Goal: Task Accomplishment & Management: Manage account settings

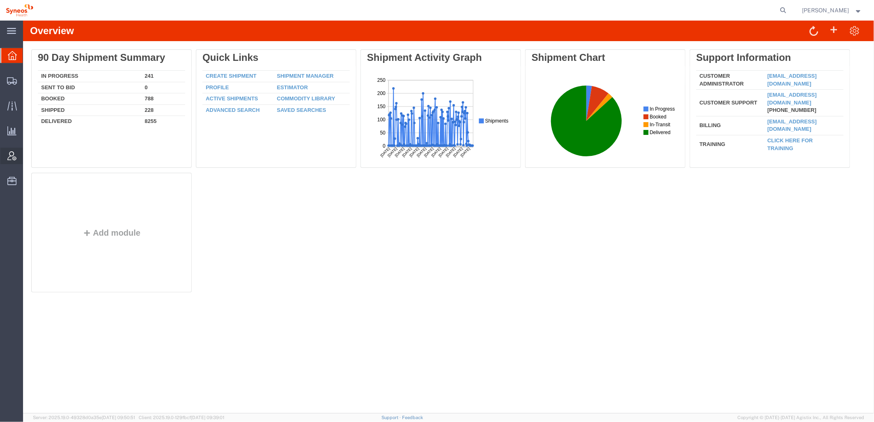
click at [16, 153] on div at bounding box center [11, 156] width 23 height 16
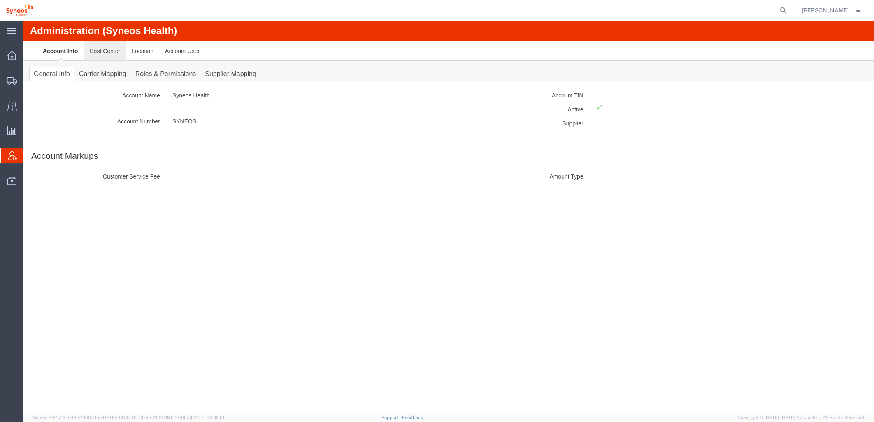
click at [111, 49] on link "Cost Center" at bounding box center [104, 51] width 42 height 20
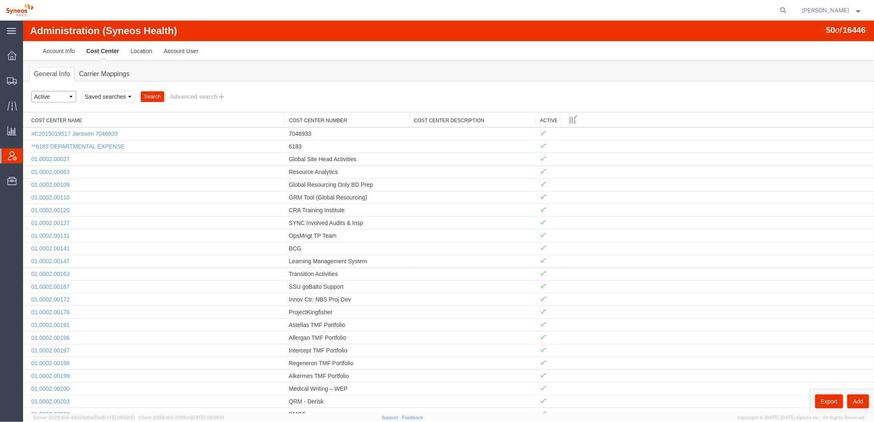
click at [71, 96] on select "Select status Active All Inactive" at bounding box center [53, 96] width 45 height 12
select select "ALL"
click at [31, 90] on select "Select status Active All Inactive" at bounding box center [53, 96] width 45 height 12
click at [205, 95] on button "Advanced search" at bounding box center [197, 96] width 67 height 14
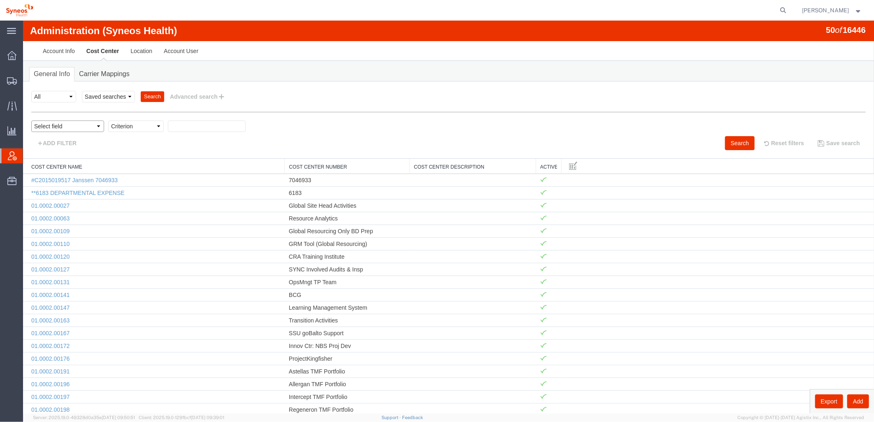
click at [80, 129] on select "Select field Cost Center Description Cost Center Name Cost Center Number" at bounding box center [67, 126] width 73 height 12
select select "costCenterDescr"
click at [31, 120] on select "Select field Cost Center Description Cost Center Name Cost Center Number" at bounding box center [67, 126] width 73 height 12
click at [159, 127] on select "Criterion contains does not contain is is blank is not blank starts with" at bounding box center [136, 126] width 56 height 12
select select "contains"
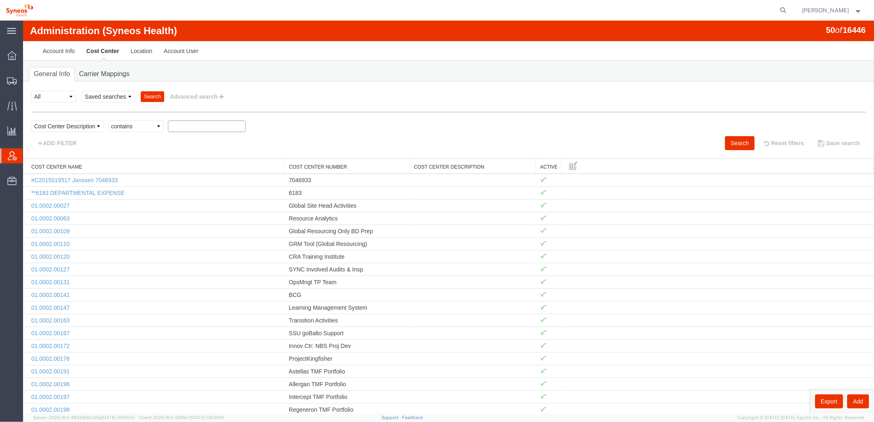
click at [108, 120] on select "Criterion contains does not contain is is blank is not blank starts with" at bounding box center [136, 126] width 56 height 12
paste input "MIEC-US - Pharmacovigilance"
click at [743, 144] on button "Search" at bounding box center [739, 143] width 30 height 14
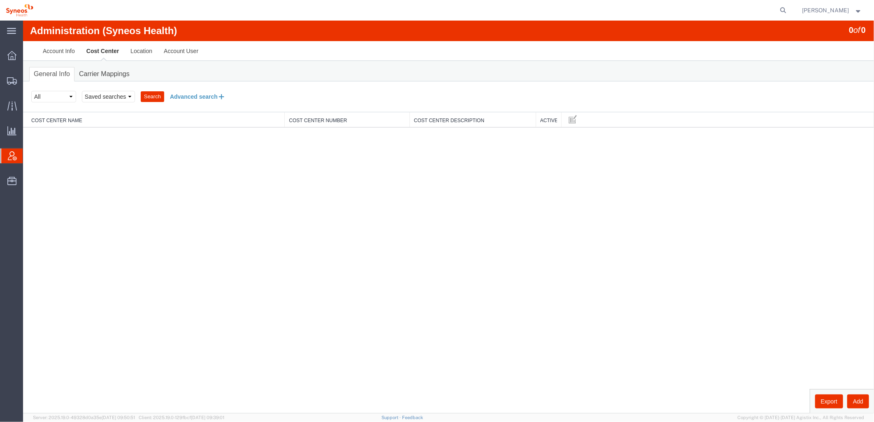
click at [179, 96] on button "Advanced search" at bounding box center [197, 96] width 67 height 14
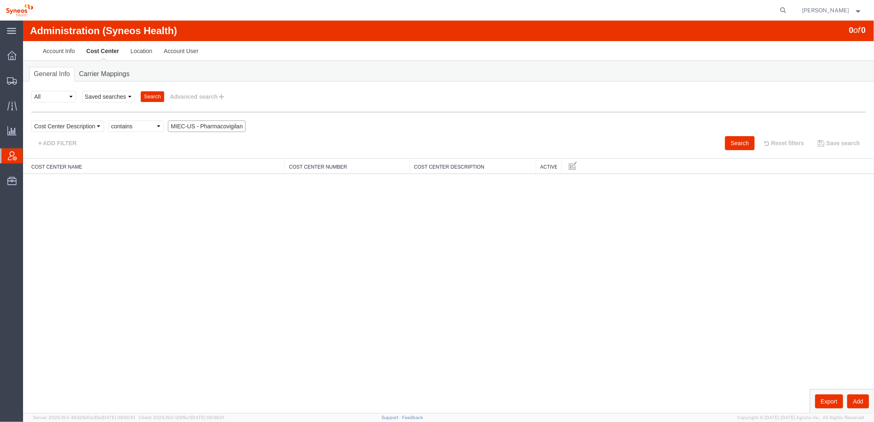
scroll to position [0, 7]
drag, startPoint x: 195, startPoint y: 128, endPoint x: 290, endPoint y: 127, distance: 94.6
click at [290, 127] on div "Select field Cost Center Description Cost Center Name Cost Center Number Criter…" at bounding box center [448, 128] width 834 height 16
type input "MIEC-[GEOGRAPHIC_DATA]"
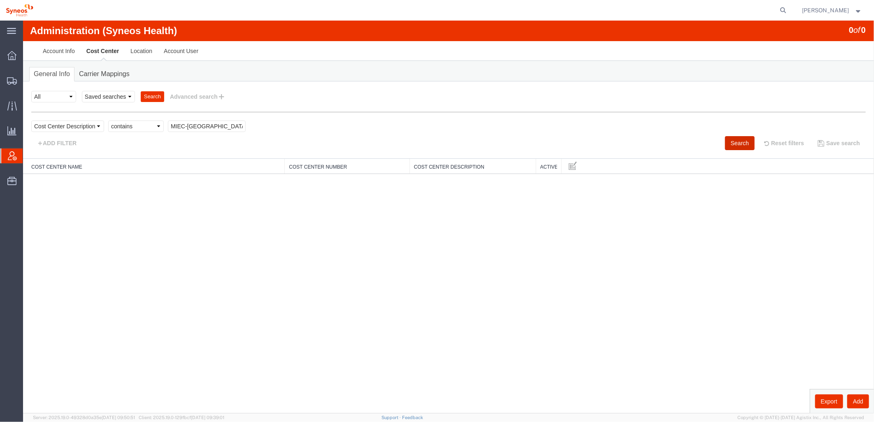
click at [739, 142] on button "Search" at bounding box center [739, 143] width 30 height 14
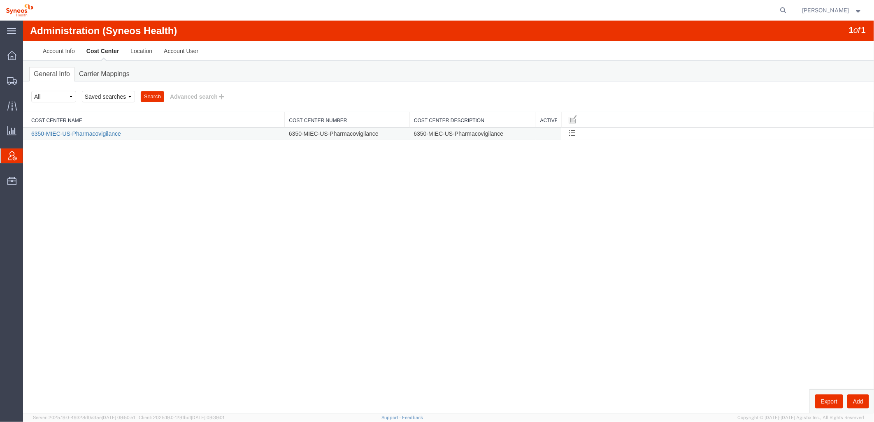
click at [78, 130] on link "6350-MIEC-US-Pharmacovigilance" at bounding box center [76, 133] width 90 height 7
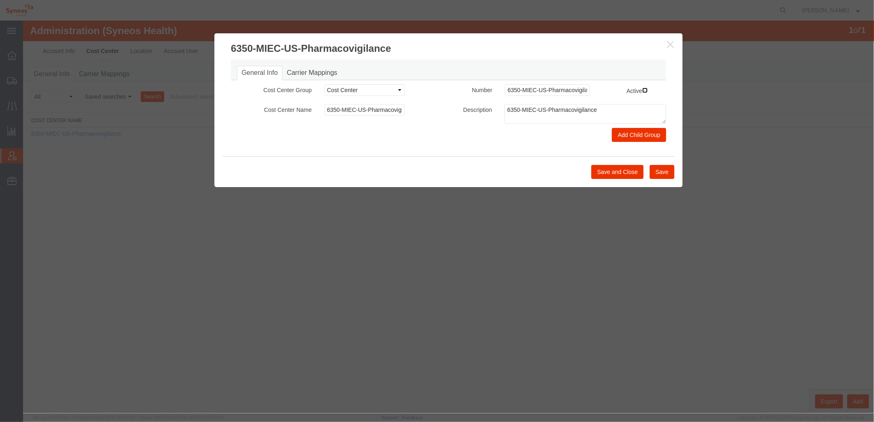
click at [645, 90] on input "Active" at bounding box center [644, 89] width 5 height 5
checkbox input "true"
click at [634, 171] on button "Save and Close" at bounding box center [617, 172] width 52 height 14
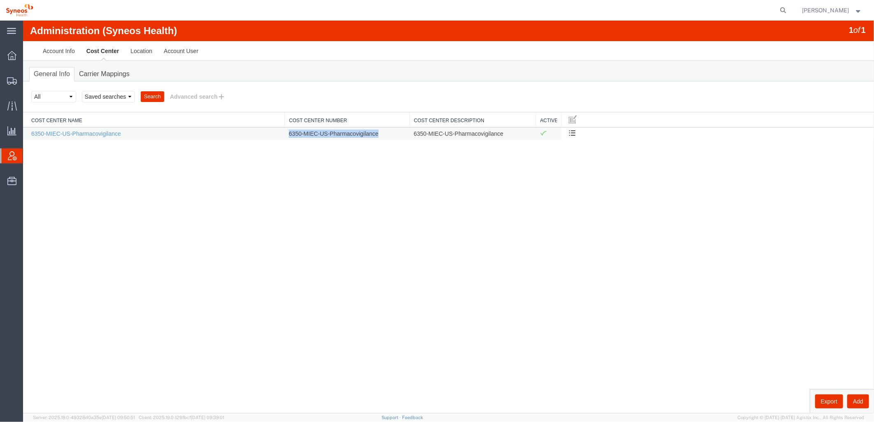
drag, startPoint x: 384, startPoint y: 133, endPoint x: 288, endPoint y: 133, distance: 96.2
click at [288, 133] on td "6350-MIEC-US-Pharmacovigilance" at bounding box center [346, 133] width 125 height 13
copy td "6350-MIEC-US-Pharmacovigilance"
drag, startPoint x: 70, startPoint y: 311, endPoint x: 74, endPoint y: 314, distance: 5.5
click at [70, 311] on div "Administration (Syneos Health) 1 of 1 Account Info Cost Center Location Account…" at bounding box center [448, 216] width 851 height 393
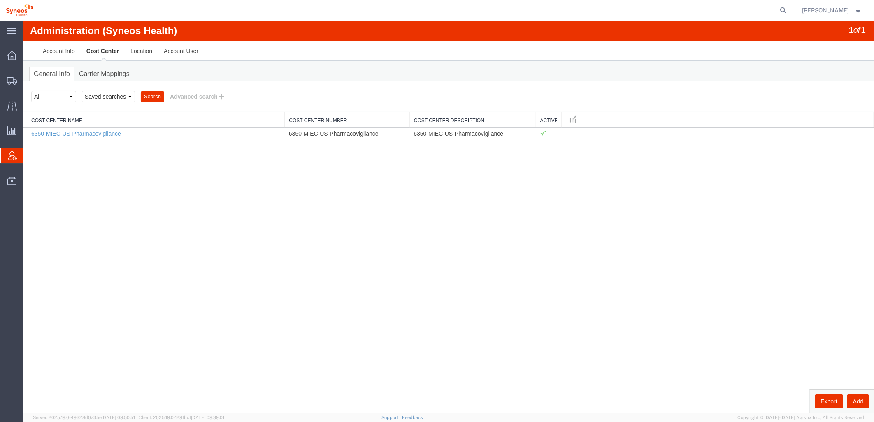
click at [72, 194] on div "Administration (Syneos Health) 1 of 1 Account Info Cost Center Location Account…" at bounding box center [448, 216] width 851 height 393
